Goal: Register for event/course

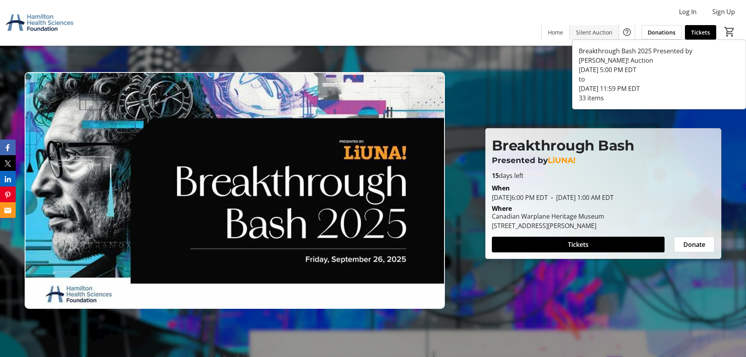
click at [589, 27] on span at bounding box center [594, 32] width 49 height 19
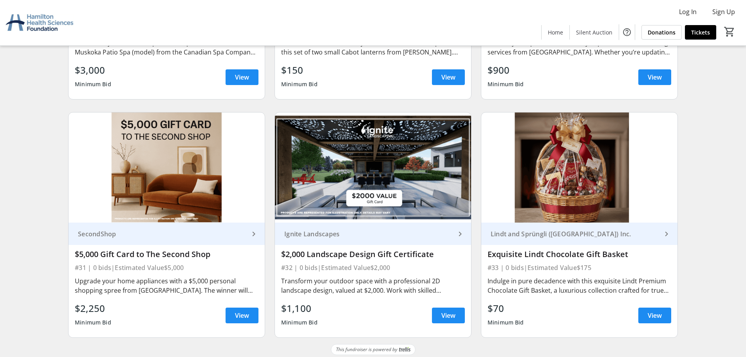
scroll to position [2447, 0]
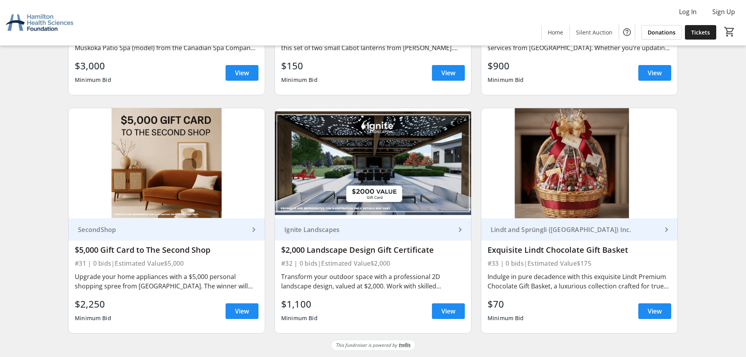
click at [694, 37] on span at bounding box center [700, 32] width 31 height 19
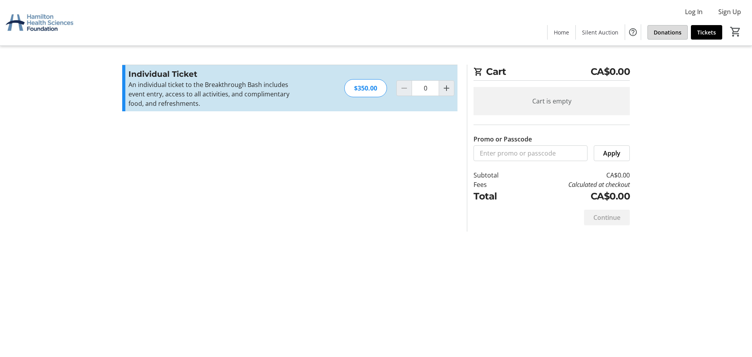
click at [675, 39] on span at bounding box center [668, 32] width 40 height 19
